Goal: Communication & Community: Answer question/provide support

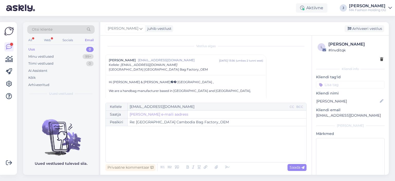
click at [51, 38] on div "Web" at bounding box center [47, 40] width 9 height 7
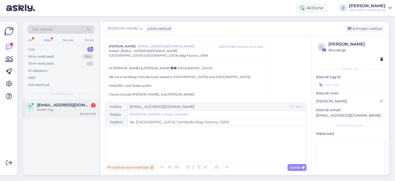
click at [63, 109] on div "Guten Tag," at bounding box center [66, 109] width 59 height 5
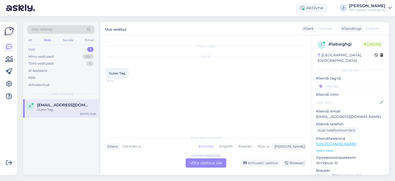
scroll to position [0, 0]
click at [220, 160] on div "German to Estonian Võta vestlus üle" at bounding box center [206, 162] width 41 height 9
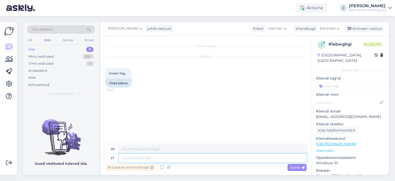
click at [191, 159] on textarea at bounding box center [213, 158] width 188 height 9
click at [339, 23] on div "[PERSON_NAME] vestlust Klient [DEMOGRAPHIC_DATA] Klienditugi [DEMOGRAPHIC_DATA]…" at bounding box center [244, 28] width 289 height 13
click at [339, 25] on div "Estonian" at bounding box center [329, 28] width 25 height 8
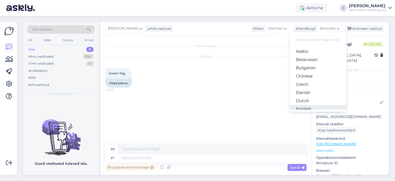
drag, startPoint x: 318, startPoint y: 109, endPoint x: 314, endPoint y: 112, distance: 5.5
click at [318, 109] on link "English" at bounding box center [318, 109] width 57 height 8
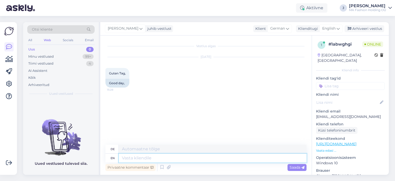
click at [183, 159] on textarea at bounding box center [213, 158] width 188 height 9
type textarea "Р"
type textarea "Hello,"
type textarea "Hallo,"
type textarea "Hello, how"
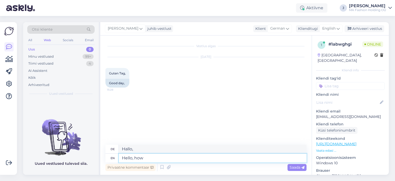
type textarea "Hallo, wie"
type textarea "Hello, how can"
type textarea "Hallo, wie kann"
type textarea "Hello, how can I"
type textarea "Hallo, wie kann ich"
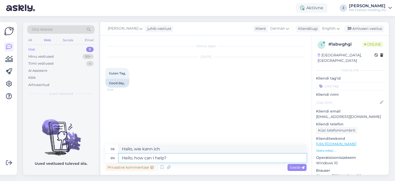
type textarea "Hello, how can I help?"
type textarea "Hallo, wie kann ich helfen?"
type textarea "Hello, how can I help?"
click at [279, 169] on div "Privaatne kommentaar Saada" at bounding box center [205, 167] width 201 height 10
click at [295, 164] on div "Saada" at bounding box center [297, 167] width 19 height 7
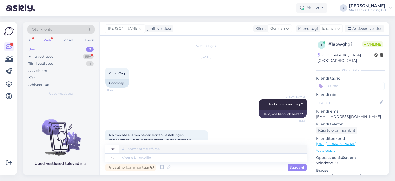
scroll to position [47, 0]
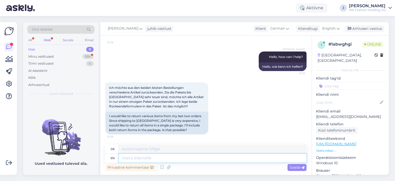
click at [171, 158] on textarea at bounding box center [213, 158] width 188 height 9
type textarea "Yes,"
type textarea "Ja,"
type textarea "Yes, absolutely."
type textarea "Ja, absolut."
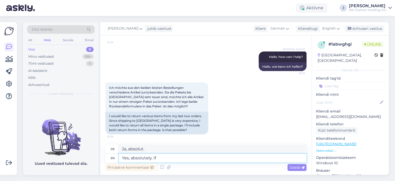
type textarea "Yes, absolutely. If y"
type textarea "Ja, absolut. Wenn"
type textarea "Yes, absolutely. If you c"
type textarea "Ja, absolut. Wenn Sie"
type textarea "Yes, absolutely. If you have both"
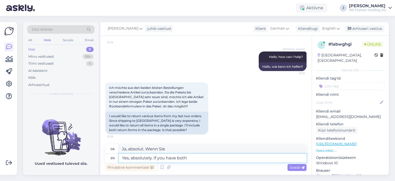
type textarea "Ja, absolut. Wenn Sie beides haben"
type textarea "Yes, absolutely. If you have both delivery"
type textarea "Ja, absolut. Wenn Sie beide [PERSON_NAME]"
type textarea "Yes, absolutely. If you have both delivery note s"
type textarea "Ja, unbedingt. Wenn Sie beide Lieferscheine haben"
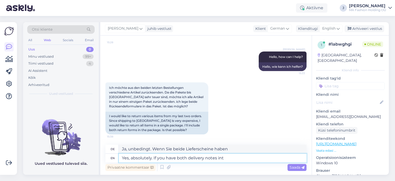
type textarea "Yes, absolutely. If you have both delivery notes int"
type textarea "Ja, unbedingt. Wenn Sie beide Lieferscheine in"
type textarea "Yes, absolutely. If you have both delivery notes in there"
type textarea "Ja, unbedingt. Wenn Sie beide Lieferscheine dabei haben"
type textarea "Yes, absolutely. If you have both delivery notes in there, te"
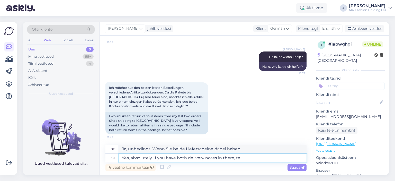
type textarea "Ja, unbedingt. Wenn Sie beide Lieferscheine dabei haben,"
type textarea "Yes, absolutely. If you have both delivery notes in there, even"
type textarea "Ja, unbedingt. Wenn Sie beide Lieferscheine dabei haben, auch"
type textarea "Yes, absolutely. If you have both delivery notes in there, even better."
type textarea "Ja, unbedingt. Wenn Sie beide Lieferscheine dabei haben, umso besser."
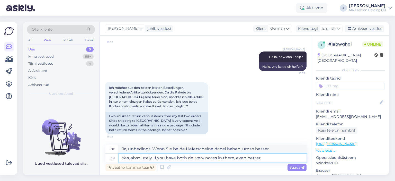
drag, startPoint x: 154, startPoint y: 158, endPoint x: 290, endPoint y: 152, distance: 136.5
click at [290, 152] on div "de Ja, unbedingt. Wenn Sie beide Lieferscheine dabei haben, umso besser. en Yes…" at bounding box center [205, 154] width 201 height 18
type textarea "Yes, absolutely."
type textarea "Ja, absolut."
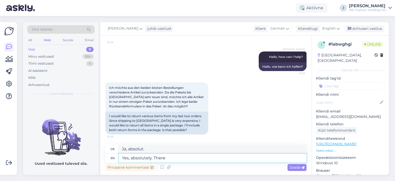
type textarea "Yes, absolutely. There i"
type textarea "Ja, absolut. Es"
type textarea "Yes, absolutely. There is"
type textarea "Ja, absolut. Es gibt"
type textarea "Yes, absolutely. There is not i"
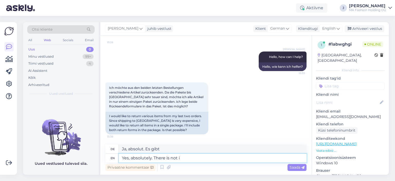
type textarea "Ja, absolut. Es gibt nicht"
type textarea "Yes, absolutely. There is no"
type textarea "Ja, absolut. Es gibt keine"
type textarea "Yes, absolutely. There is no issue"
type textarea "Ja, absolut. Es gibt kein Problem"
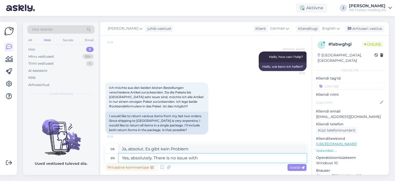
type textarea "Yes, absolutely. There is no issue with t"
type textarea "Ja, absolut. Es gibt kein Problem mit"
type textarea "Yes, absolutely. There is no issue with that"
type textarea "Ja, absolut. Damit gibt es kein Problem"
type textarea "Yes, absolutely. There is no issue with that"
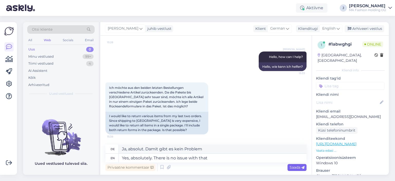
click at [299, 166] on span "Saada" at bounding box center [297, 167] width 15 height 5
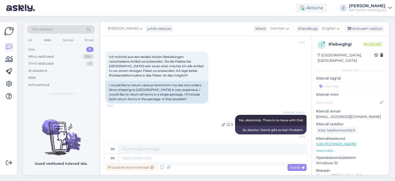
click at [247, 133] on div "Ja, absolut. Damit gibt es kein Problem" at bounding box center [270, 130] width 71 height 9
click at [247, 129] on div "Ja, absolut. Damit gibt es kein Problem" at bounding box center [270, 130] width 71 height 9
click at [262, 123] on div "[PERSON_NAME] Yes, absolutely. There is no issue with that 15:39" at bounding box center [270, 120] width 71 height 11
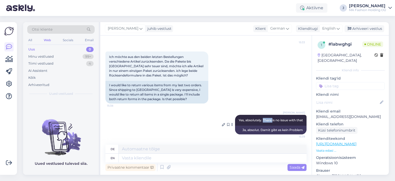
click at [262, 123] on div "[PERSON_NAME] Yes, absolutely. There is no issue with that 15:39" at bounding box center [270, 120] width 71 height 11
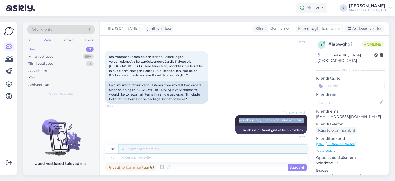
click at [162, 152] on textarea at bounding box center [213, 149] width 188 height 9
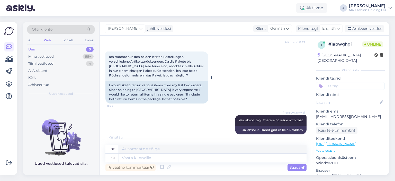
click at [136, 96] on div "I would like to return various items from my last two orders. Since shipping to…" at bounding box center [156, 92] width 103 height 23
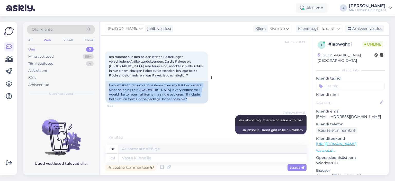
click at [136, 96] on div "I would like to return various items from my last two orders. Since shipping to…" at bounding box center [156, 92] width 103 height 23
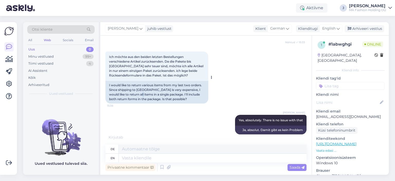
click at [136, 96] on div "I would like to return various items from my last two orders. Since shipping to…" at bounding box center [156, 92] width 103 height 23
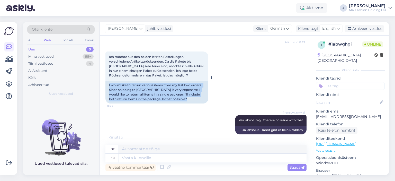
click at [136, 96] on div "I would like to return various items from my last two orders. Since shipping to…" at bounding box center [156, 92] width 103 height 23
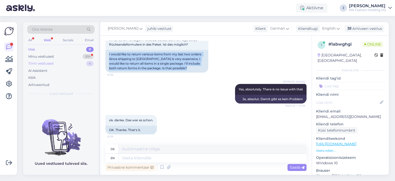
click at [57, 60] on div "Tiimi vestlused 4" at bounding box center [60, 63] width 67 height 7
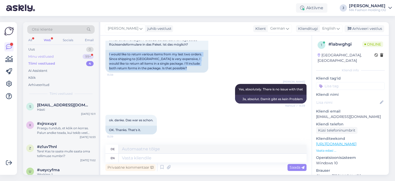
click at [56, 54] on div "Minu vestlused 99+" at bounding box center [60, 56] width 67 height 7
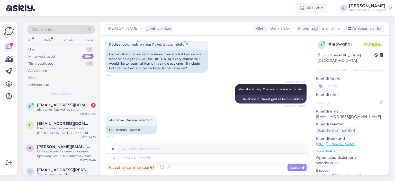
click at [61, 96] on div "Otsi kliente All Web Socials Email Uus 0 Minu vestlused 99+ Tiimi vestlused 4 A…" at bounding box center [61, 60] width 76 height 77
click at [67, 111] on div "ok. danke. Das war es schon." at bounding box center [66, 109] width 59 height 5
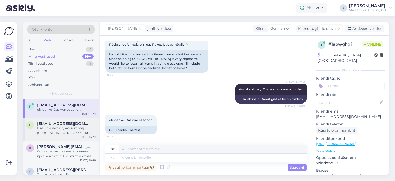
click at [46, 126] on div "В вашем заказе указан город [GEOGRAPHIC_DATA] и полный адрес. Возможно в эмейле…" at bounding box center [66, 130] width 59 height 9
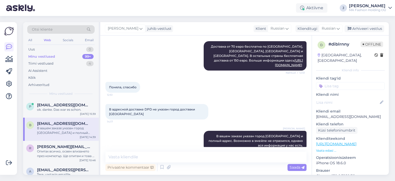
click at [33, 40] on div "All Web Socials Email" at bounding box center [60, 41] width 67 height 8
